Goal: Navigation & Orientation: Go to known website

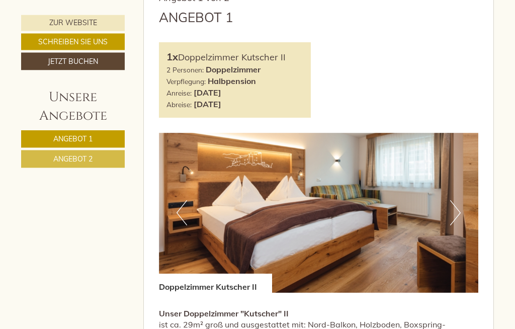
scroll to position [463, 0]
click at [455, 225] on button "Next" at bounding box center [455, 212] width 11 height 25
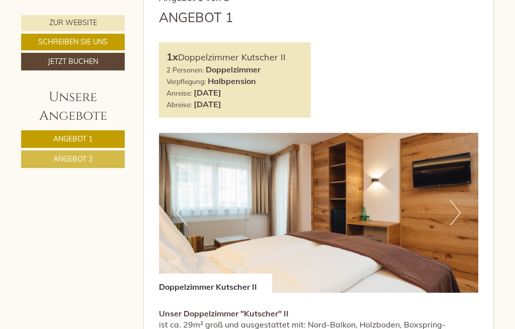
click at [454, 225] on button "Next" at bounding box center [455, 212] width 11 height 25
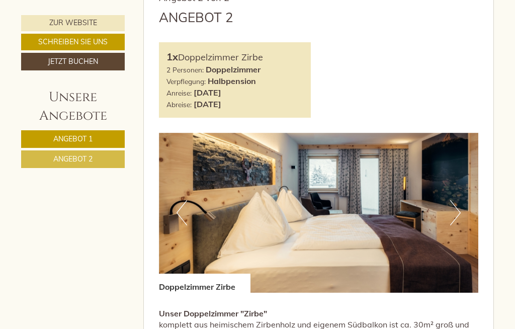
scroll to position [1071, 0]
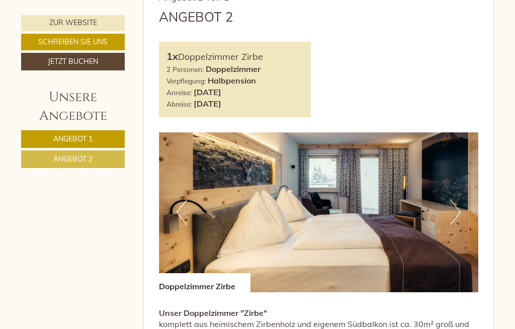
click at [441, 255] on img at bounding box center [319, 212] width 320 height 160
click at [455, 225] on button "Next" at bounding box center [455, 212] width 11 height 25
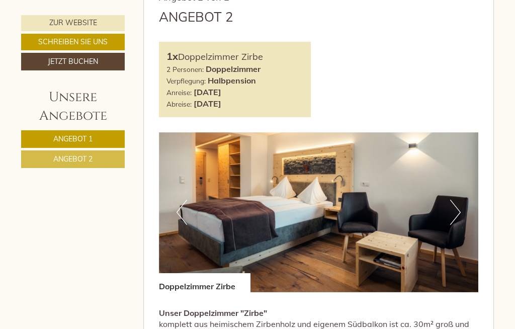
click at [458, 225] on button "Next" at bounding box center [455, 212] width 11 height 25
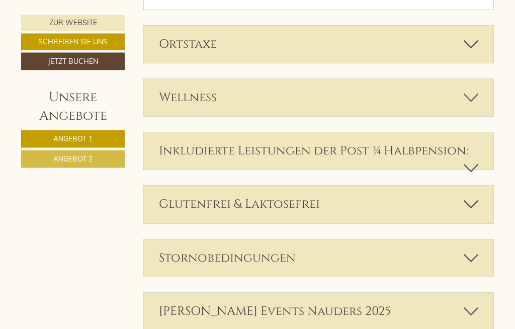
scroll to position [1639, 0]
click at [475, 106] on icon at bounding box center [470, 97] width 15 height 17
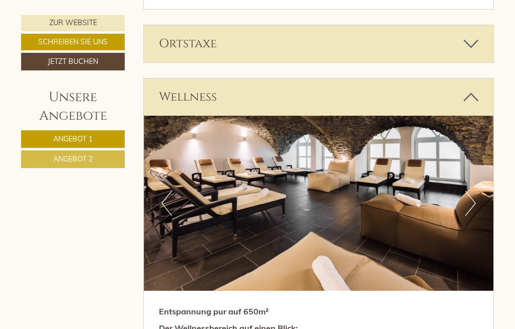
click at [469, 216] on button "Next" at bounding box center [470, 202] width 11 height 25
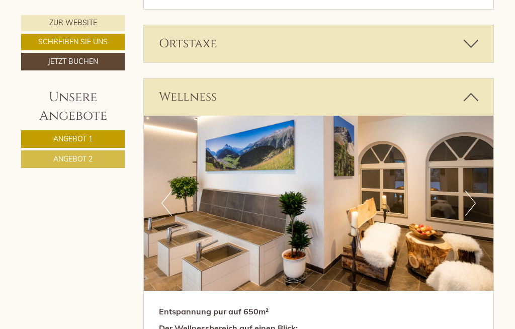
click at [471, 216] on button "Next" at bounding box center [470, 202] width 11 height 25
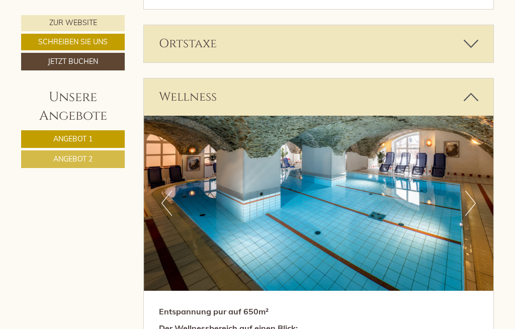
click at [471, 216] on button "Next" at bounding box center [470, 202] width 11 height 25
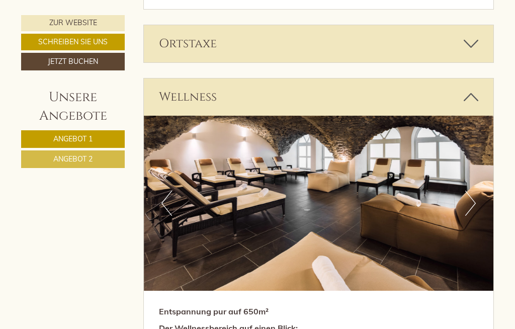
click at [472, 216] on button "Next" at bounding box center [470, 202] width 11 height 25
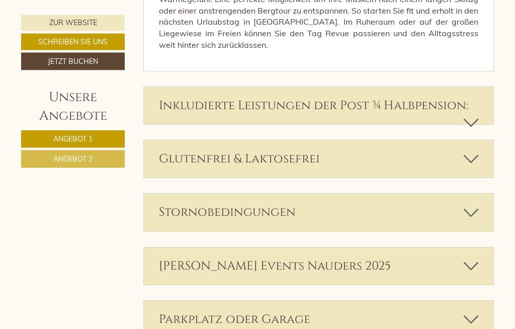
scroll to position [2225, 0]
click at [476, 131] on icon at bounding box center [470, 122] width 15 height 17
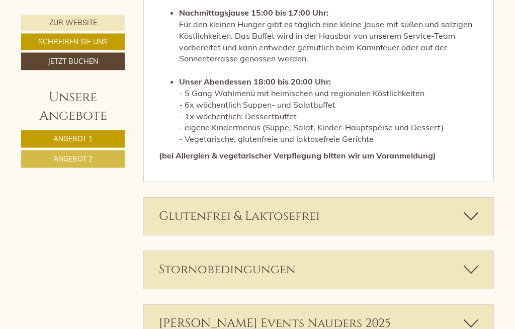
scroll to position [2568, 0]
click at [475, 225] on icon at bounding box center [470, 216] width 15 height 17
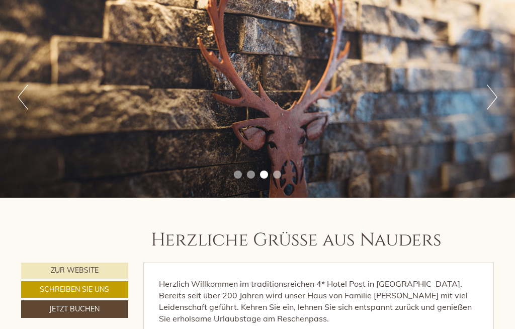
scroll to position [79, 0]
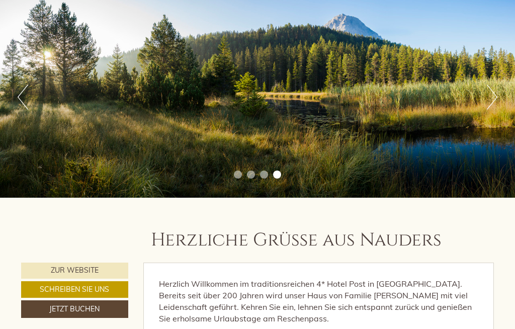
click at [100, 267] on link "Zur Website" at bounding box center [74, 270] width 107 height 16
